Goal: Information Seeking & Learning: Learn about a topic

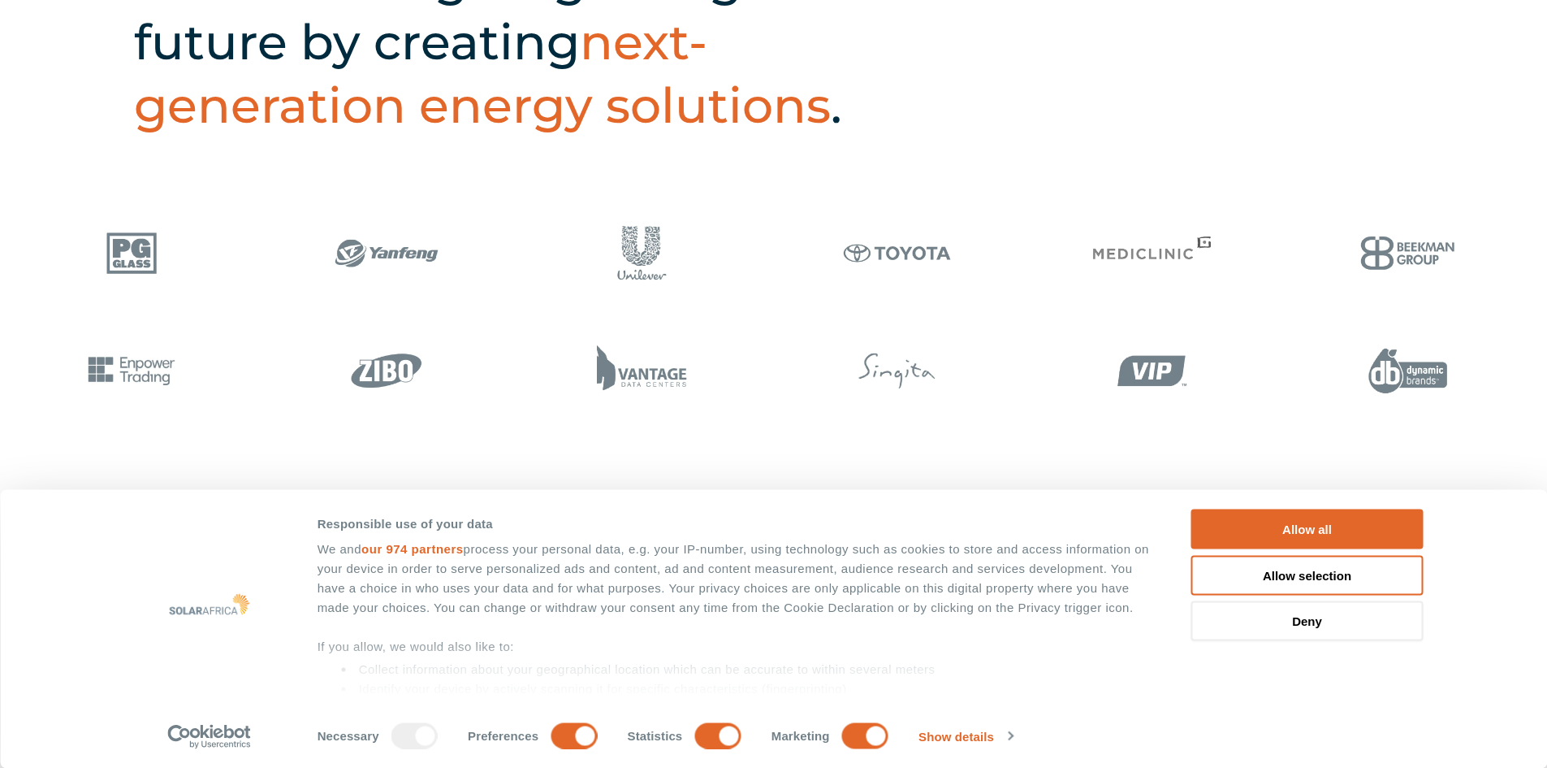
scroll to position [1218, 0]
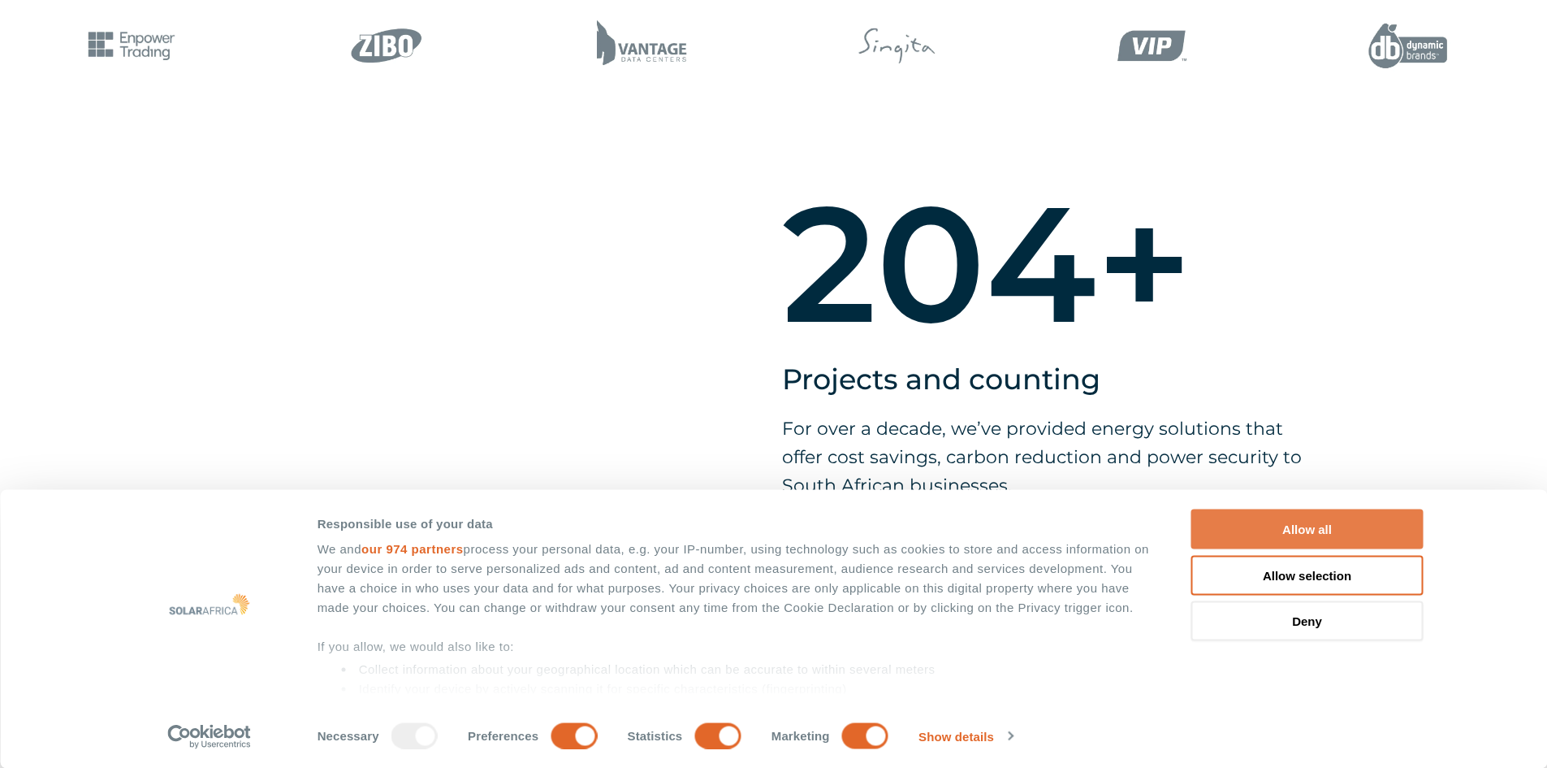
click at [1361, 520] on button "Allow all" at bounding box center [1308, 529] width 232 height 40
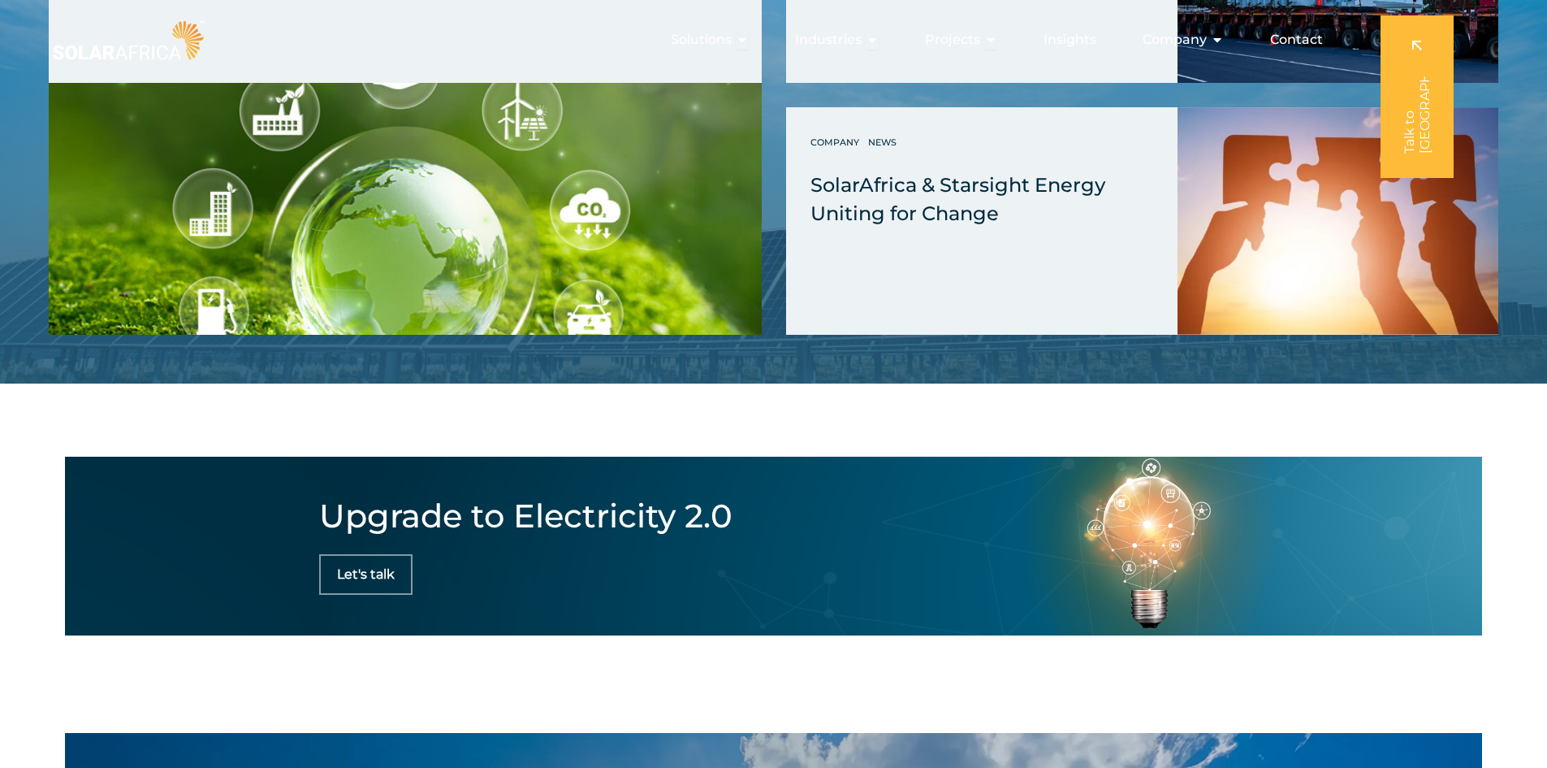
scroll to position [0, 0]
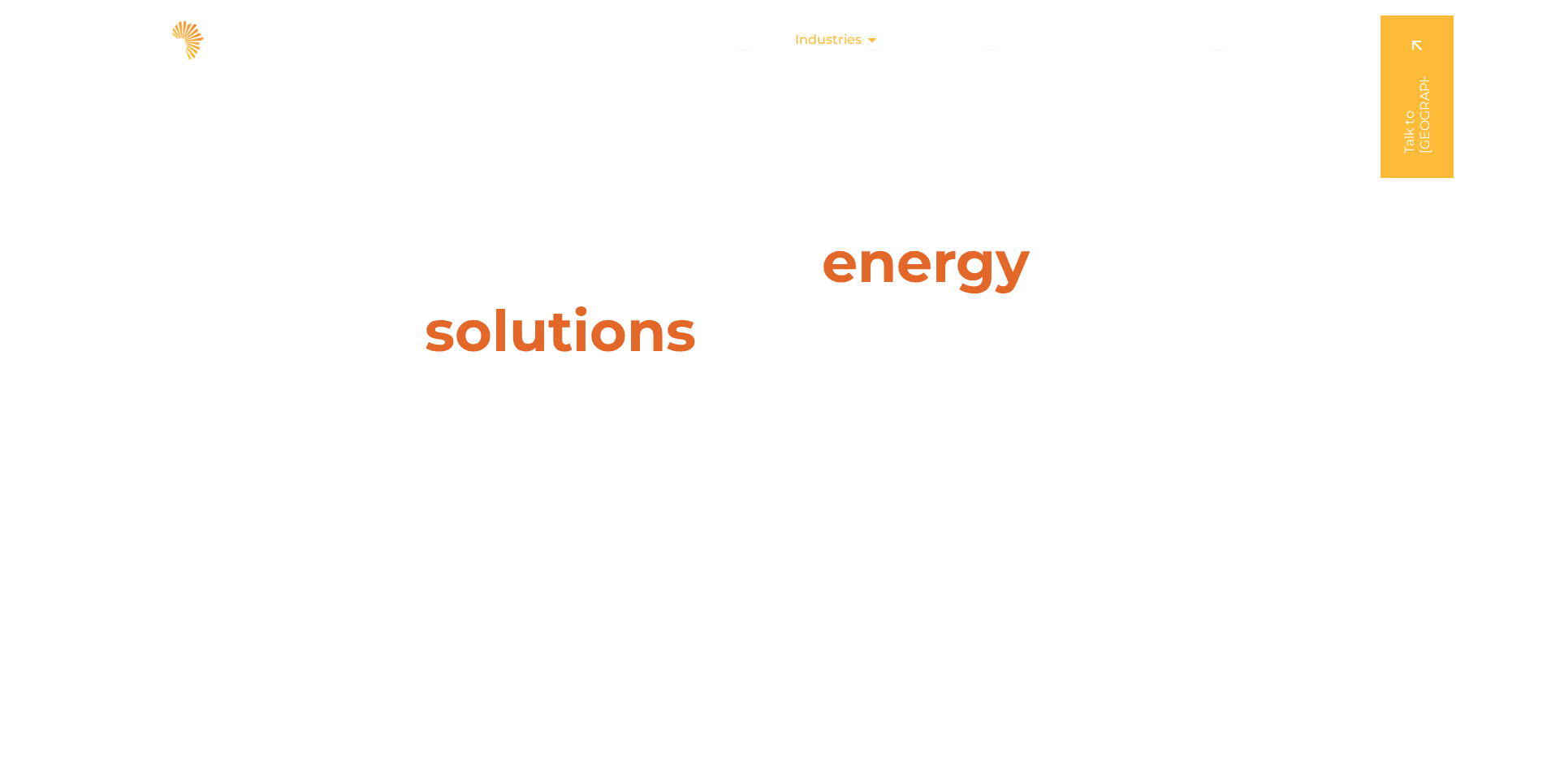
click at [862, 42] on span "Industries" at bounding box center [828, 39] width 67 height 19
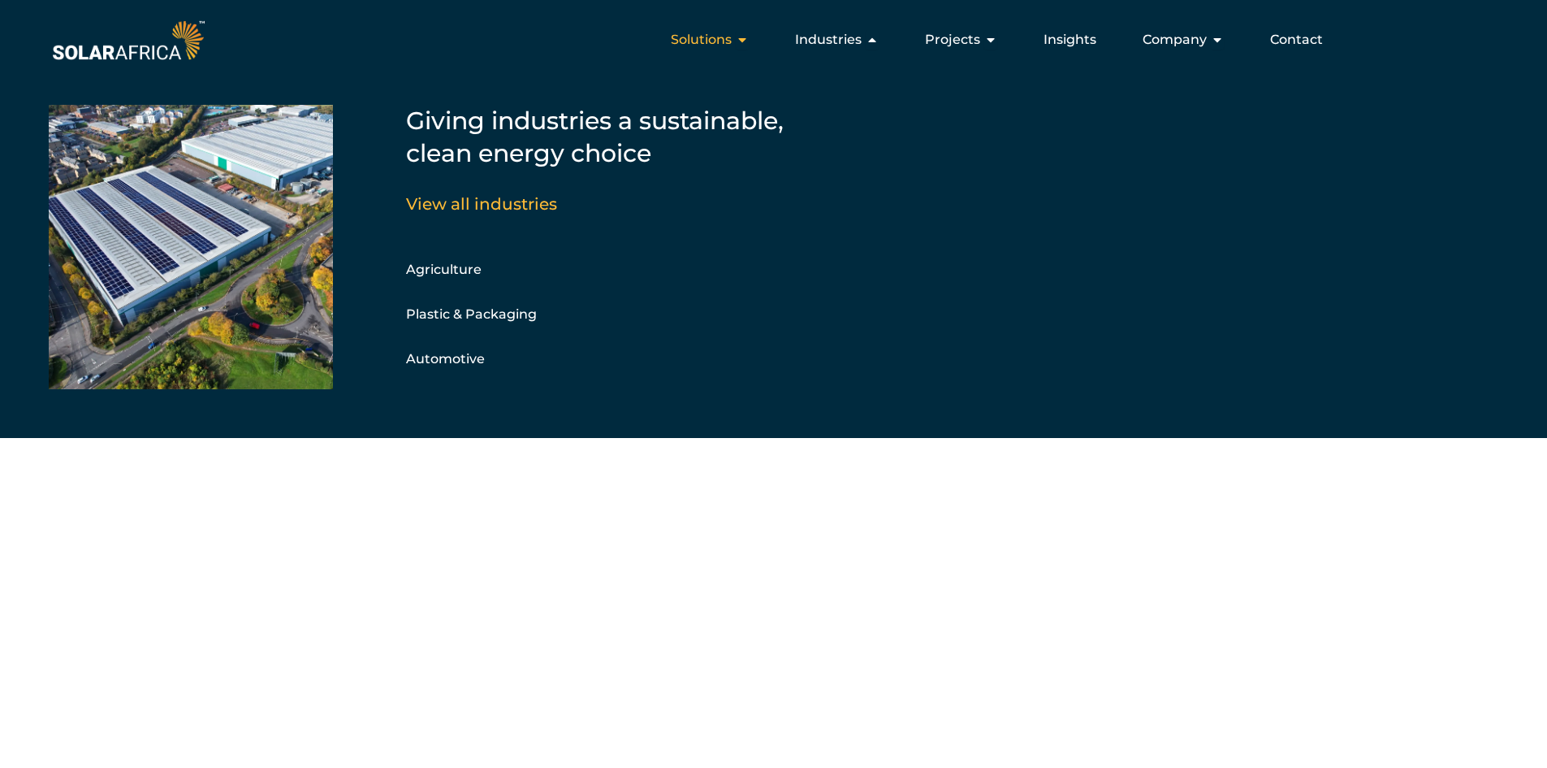
click at [703, 31] on span "Solutions" at bounding box center [701, 39] width 61 height 19
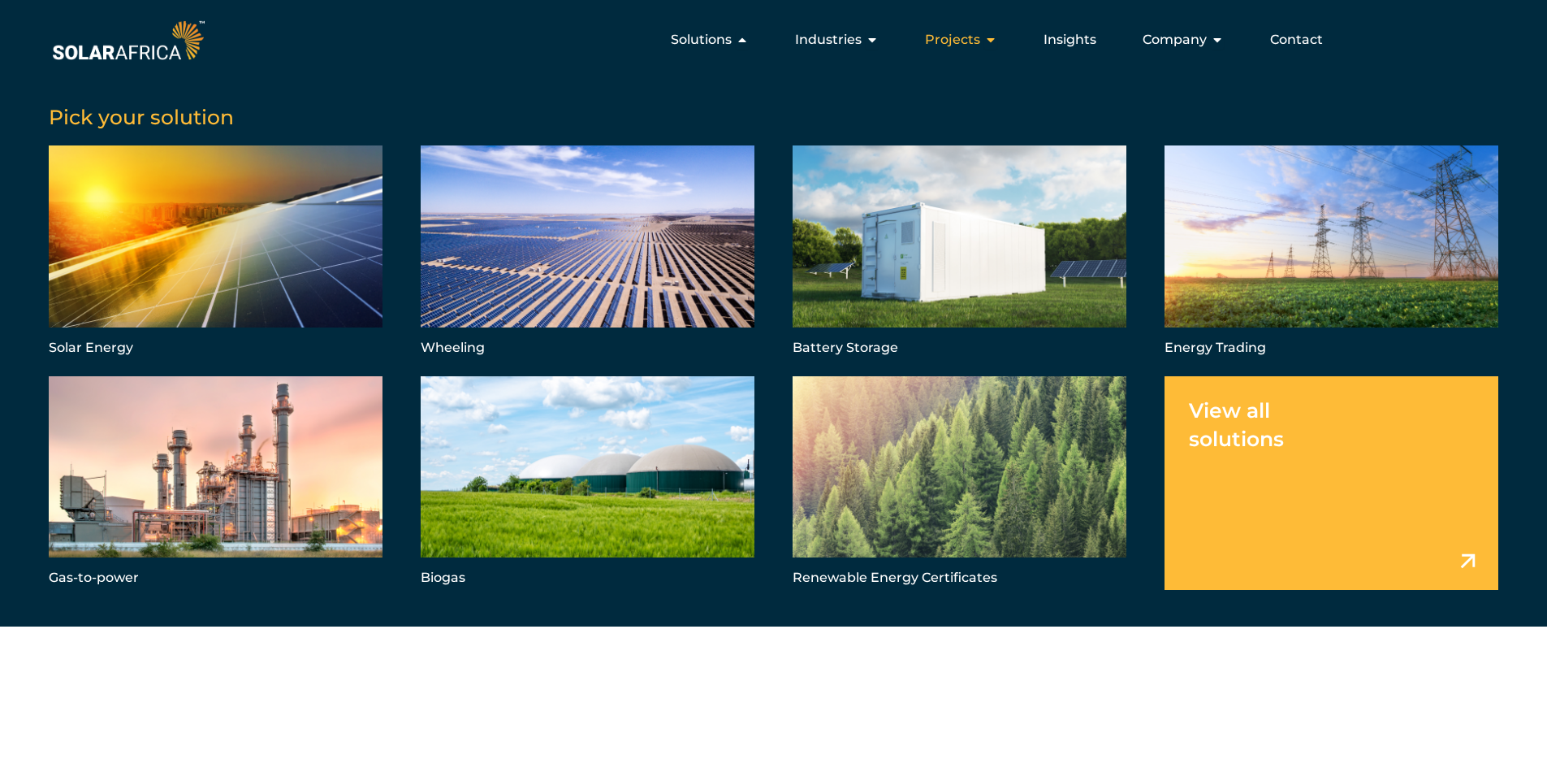
click at [980, 45] on span "Projects" at bounding box center [952, 39] width 55 height 19
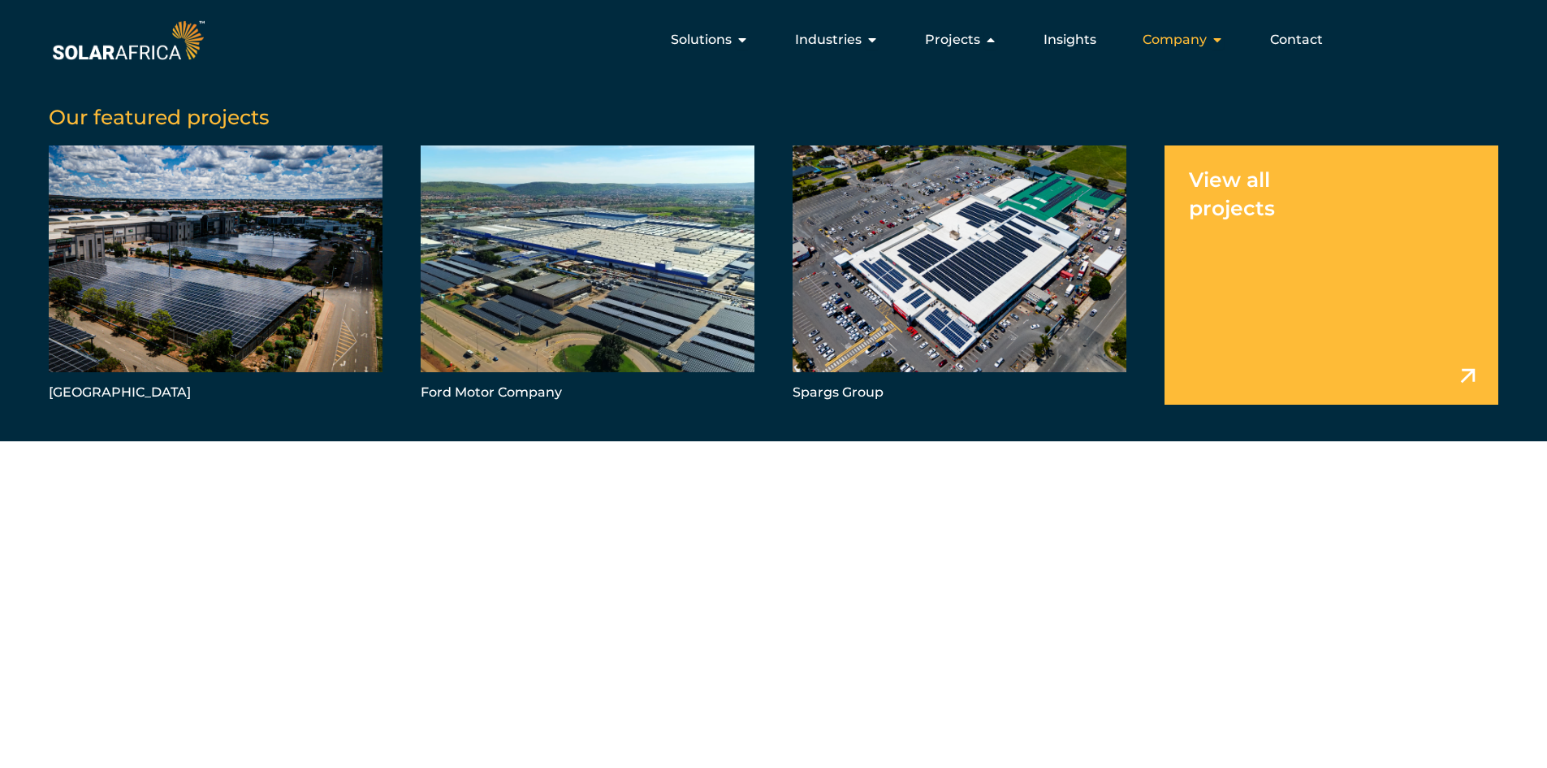
click at [1207, 37] on span "Company" at bounding box center [1175, 39] width 64 height 19
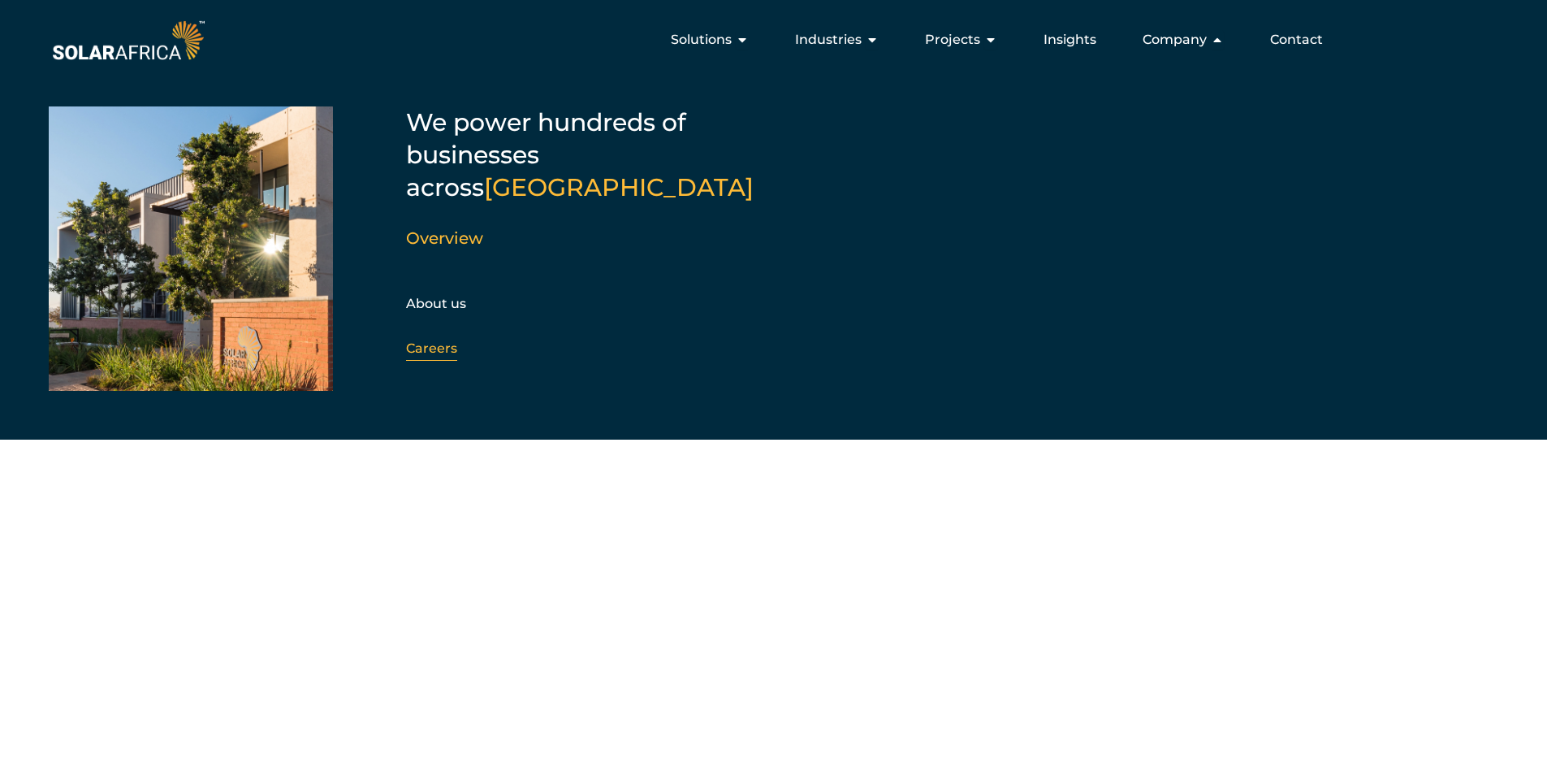
click at [435, 340] on link "Careers" at bounding box center [431, 347] width 51 height 15
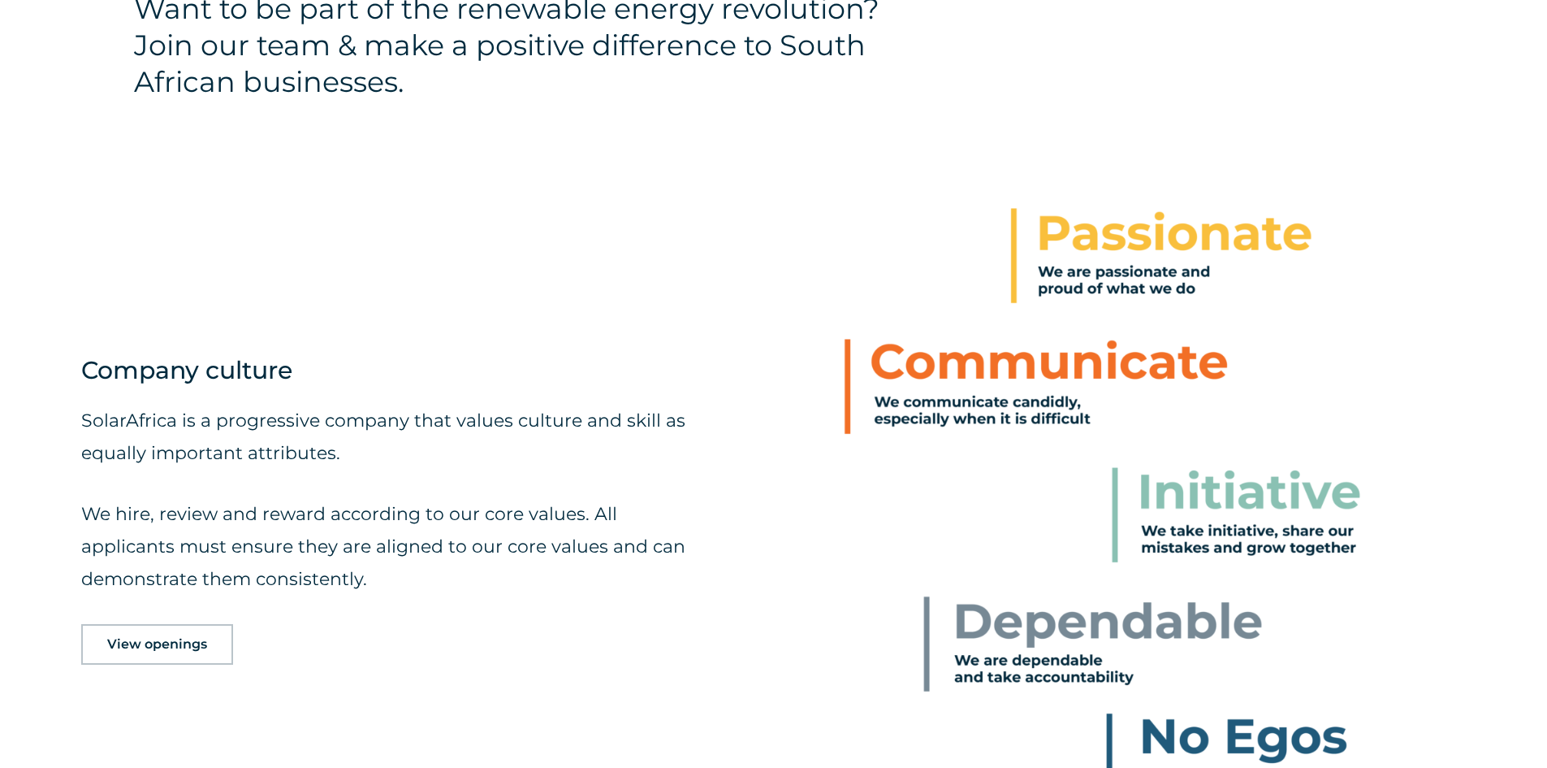
scroll to position [812, 0]
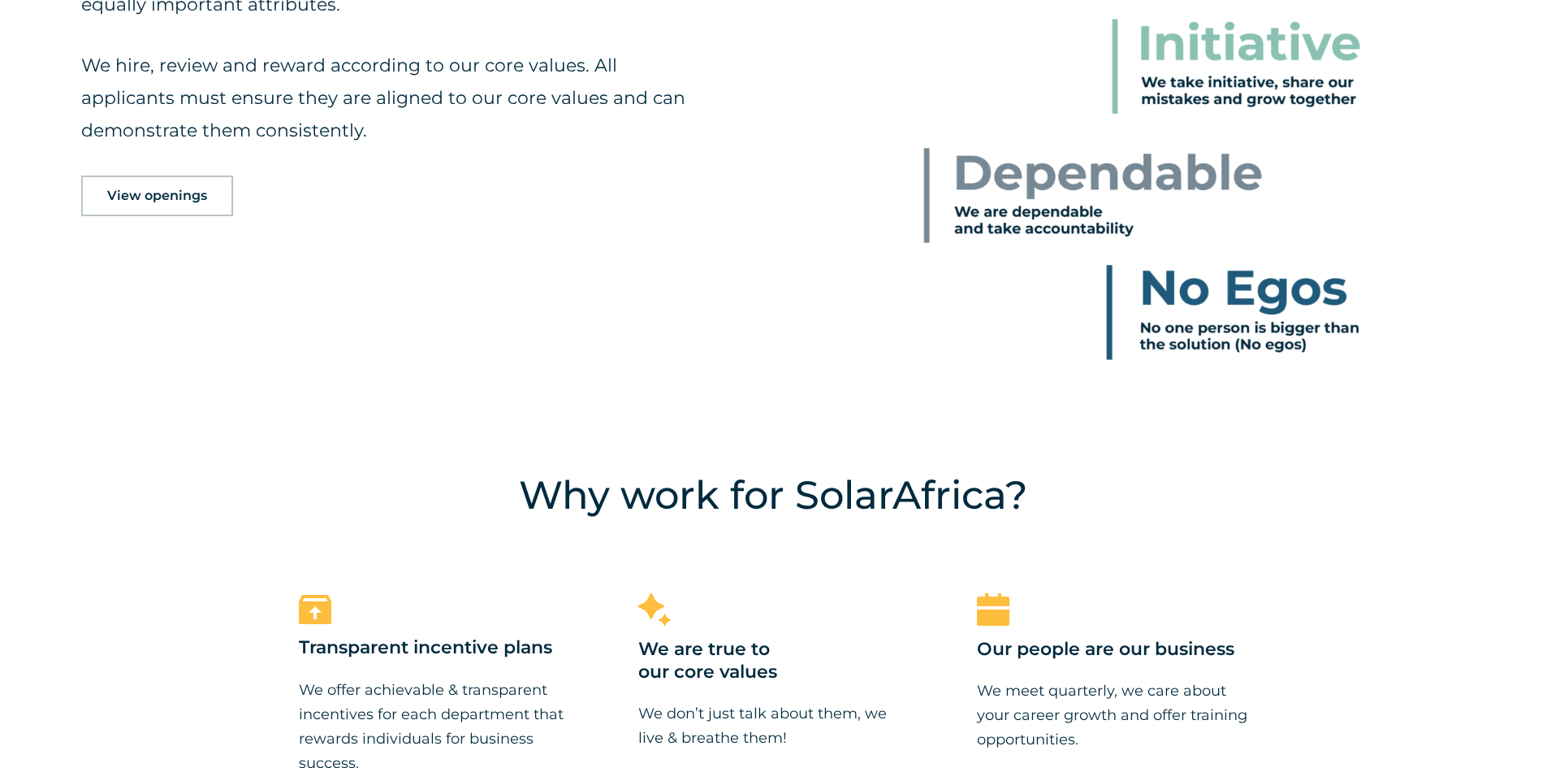
click at [163, 197] on span "View openings" at bounding box center [157, 195] width 100 height 13
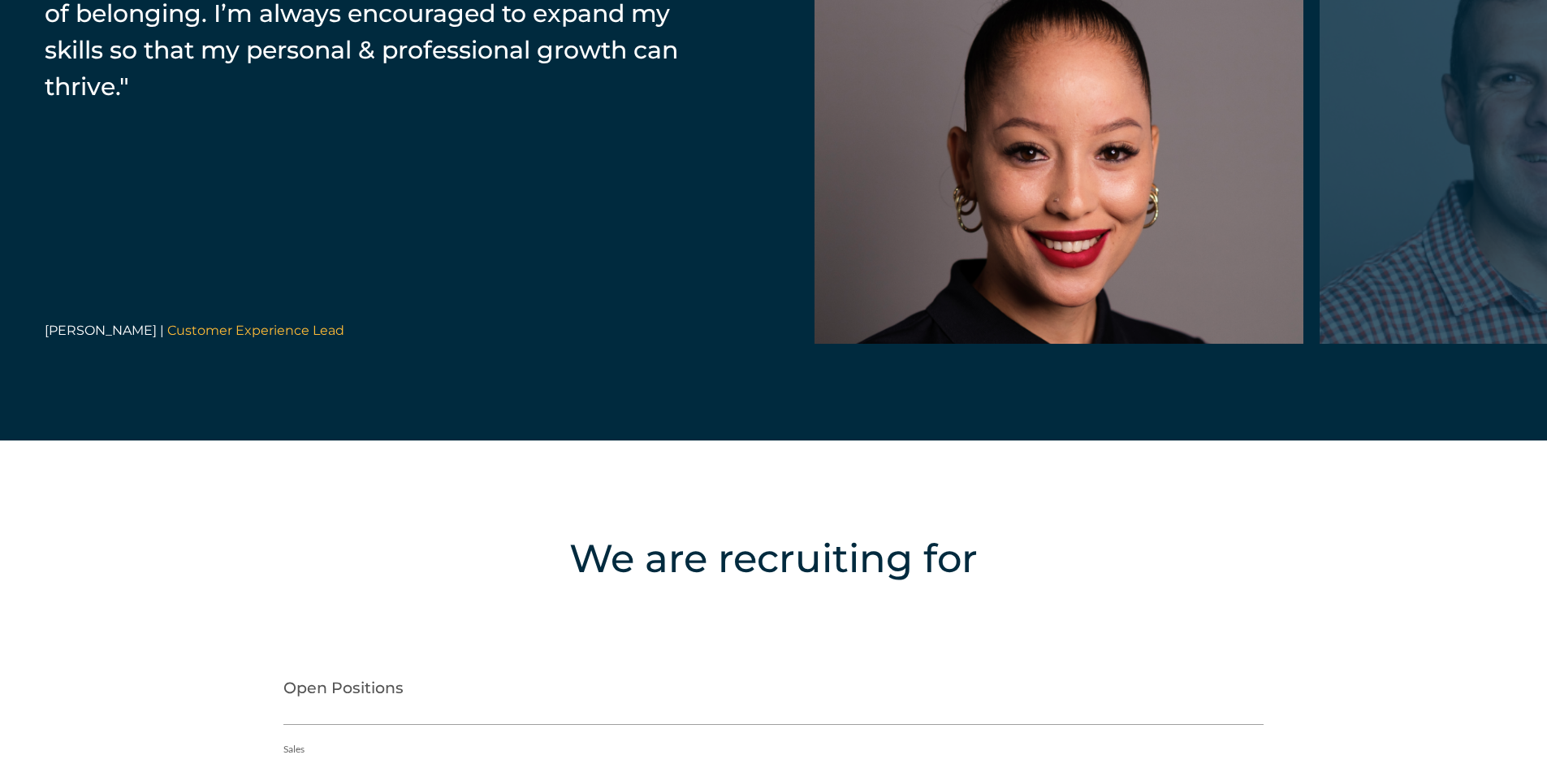
scroll to position [3139, 0]
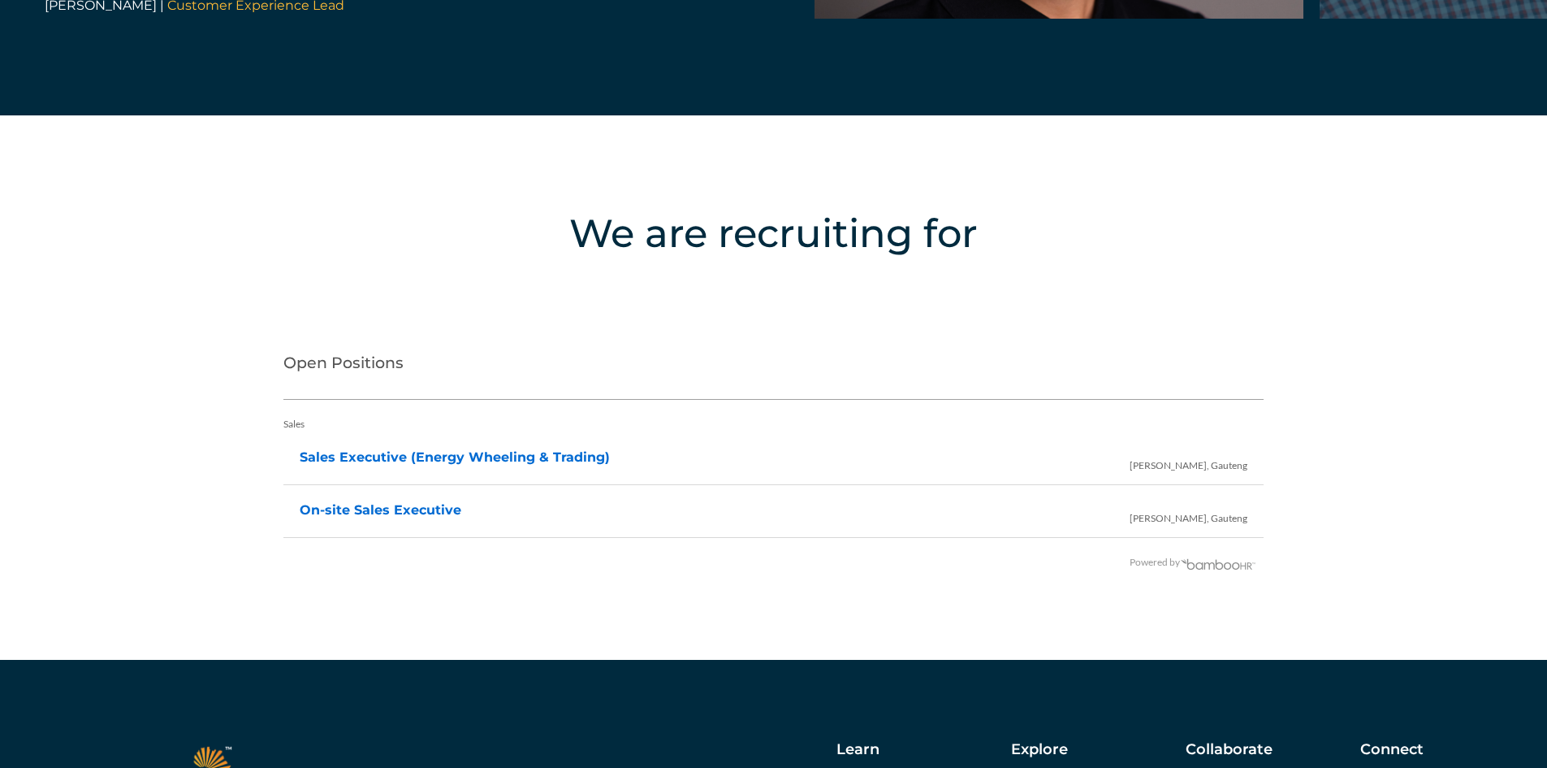
click at [414, 465] on li "Sales Executive (Energy Wheeling & Trading) Irene, Gauteng" at bounding box center [774, 458] width 949 height 32
click at [514, 450] on link "Sales Executive (Energy Wheeling & Trading)" at bounding box center [455, 456] width 310 height 15
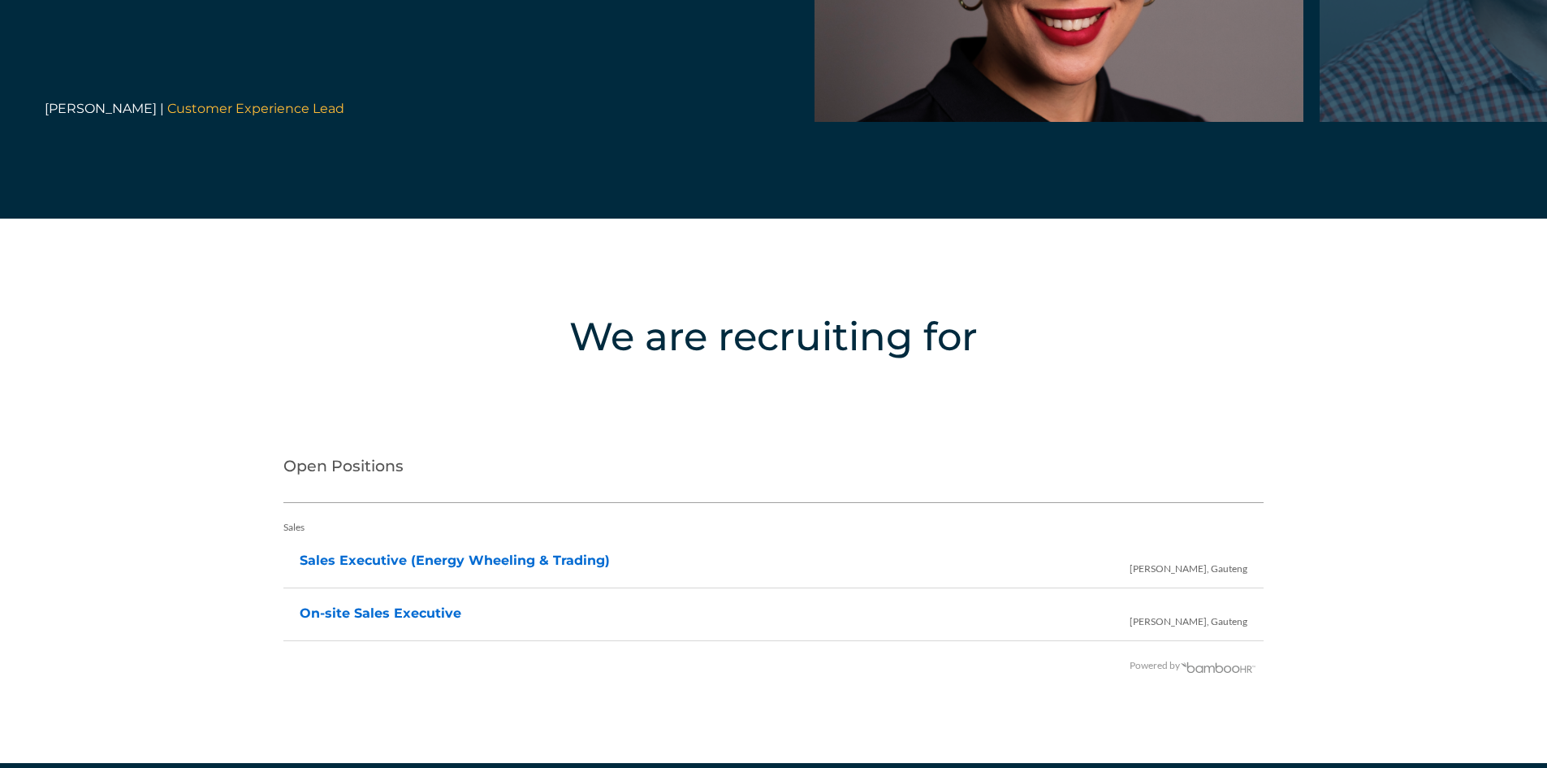
scroll to position [3220, 0]
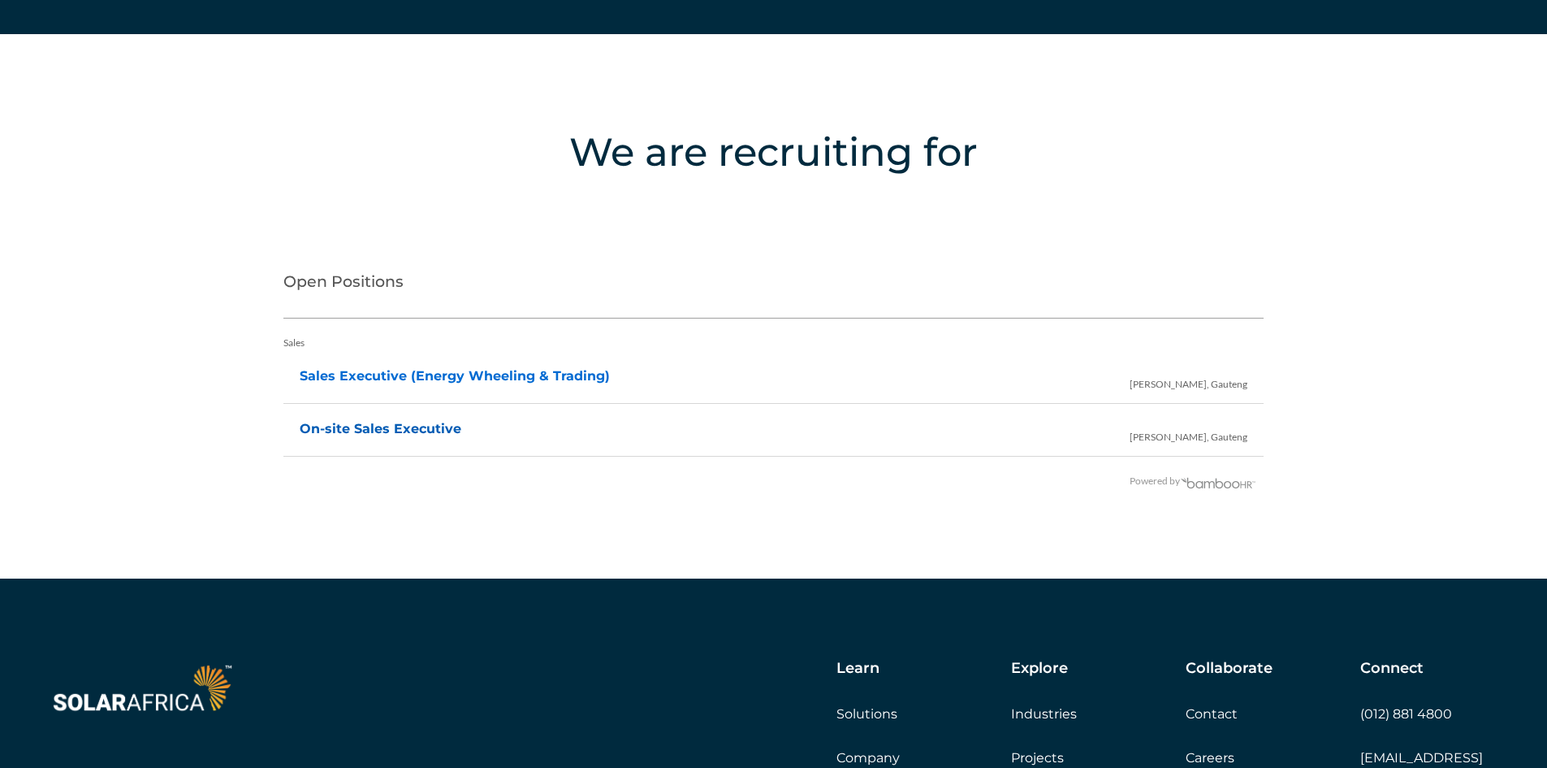
click at [365, 429] on link "On-site Sales Executive" at bounding box center [381, 428] width 162 height 15
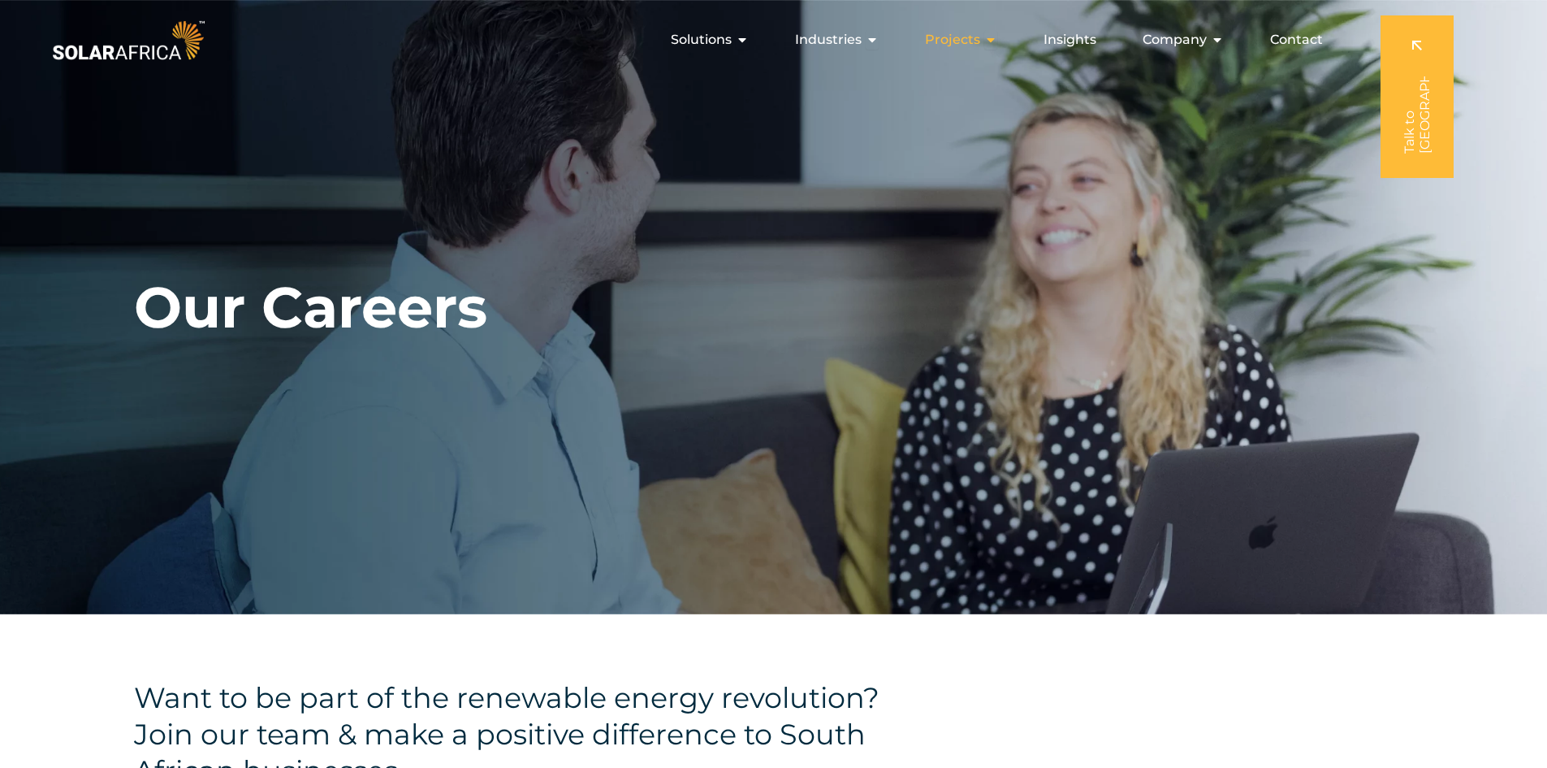
click at [965, 44] on span "Projects" at bounding box center [952, 39] width 55 height 19
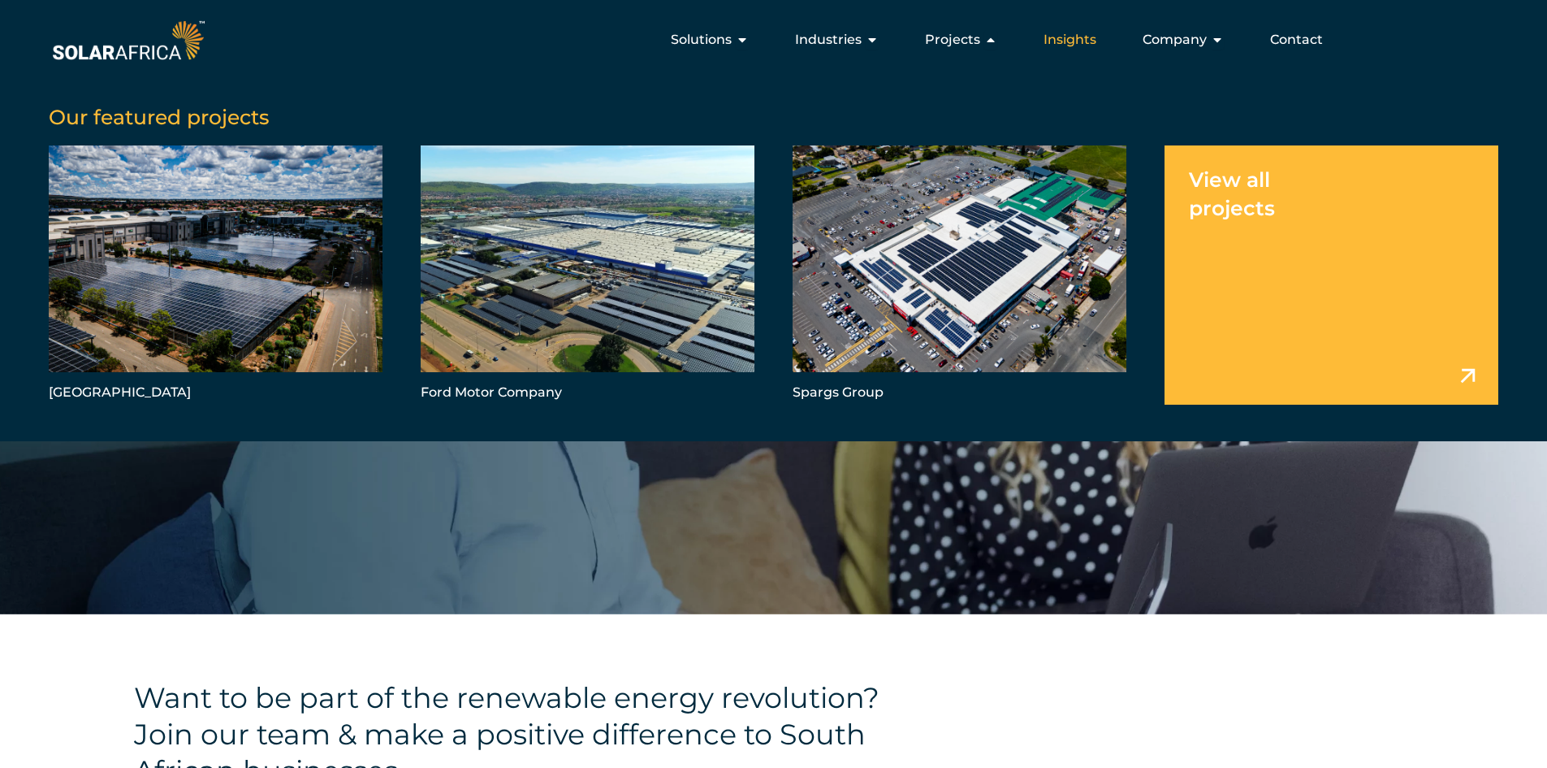
click at [1061, 44] on span "Insights" at bounding box center [1070, 39] width 53 height 19
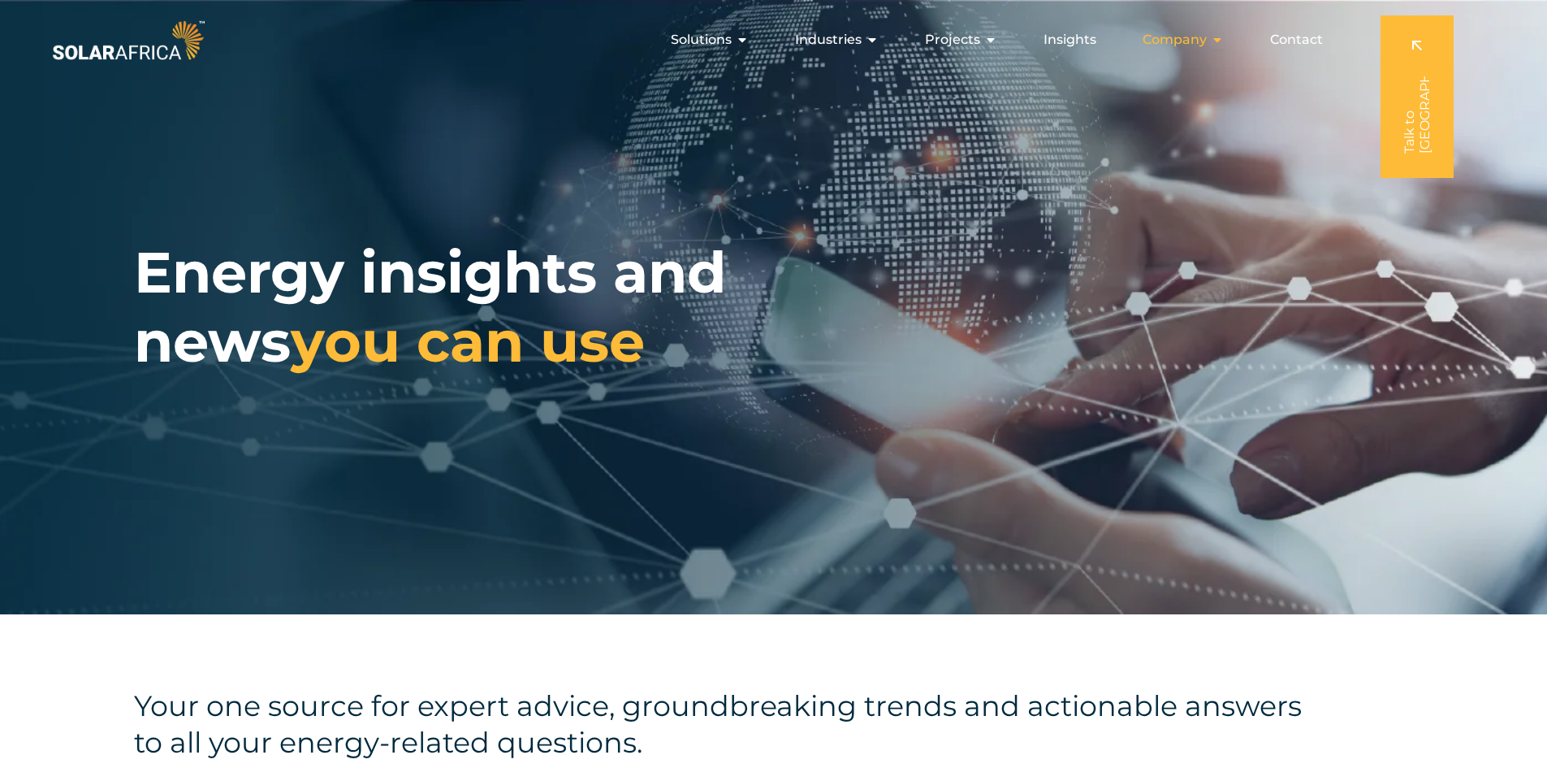
click at [1192, 39] on span "Company" at bounding box center [1175, 39] width 64 height 19
